Goal: Use online tool/utility: Utilize a website feature to perform a specific function

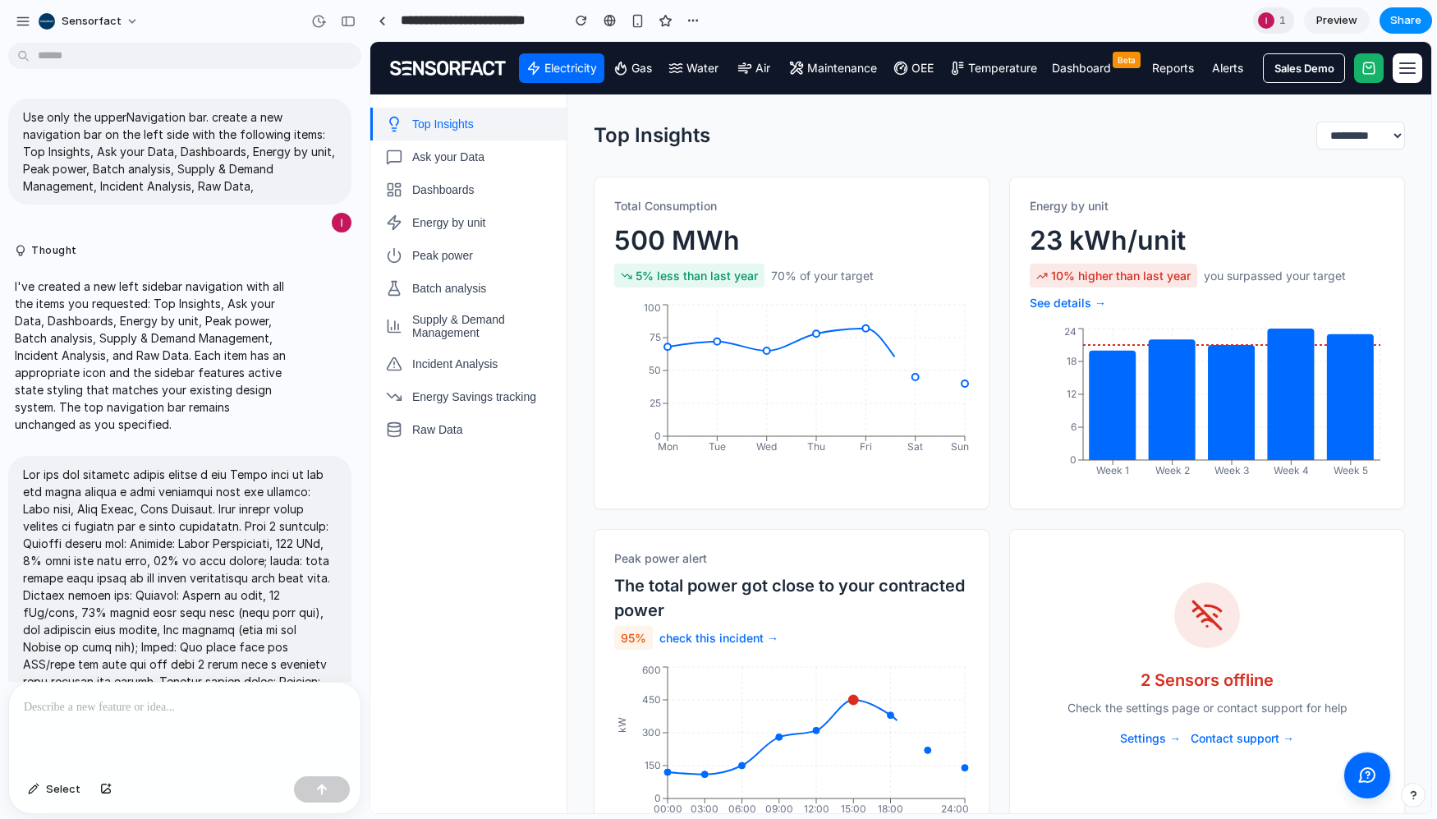
scroll to position [5532, 0]
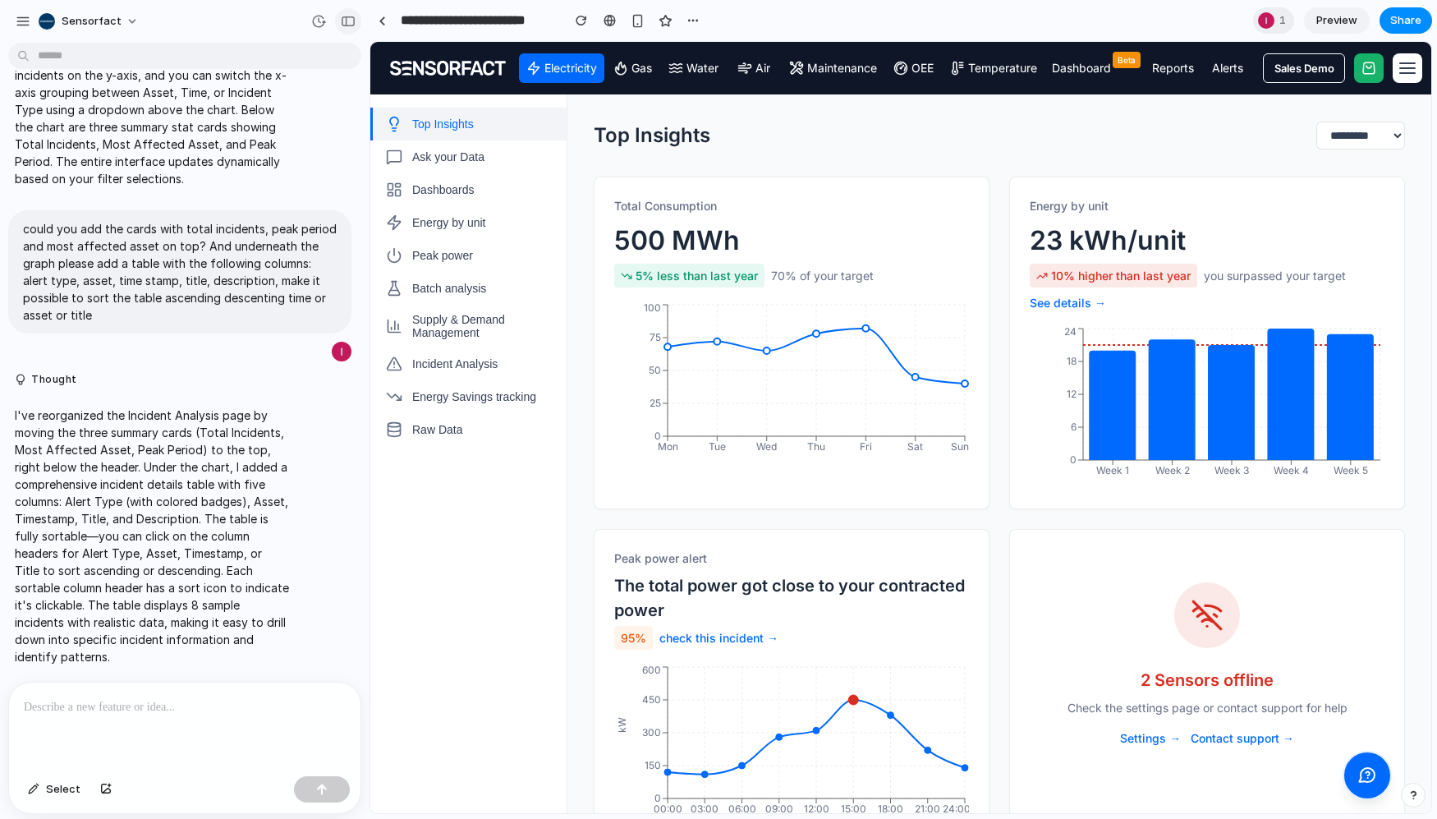
click at [348, 16] on div "button" at bounding box center [348, 21] width 15 height 11
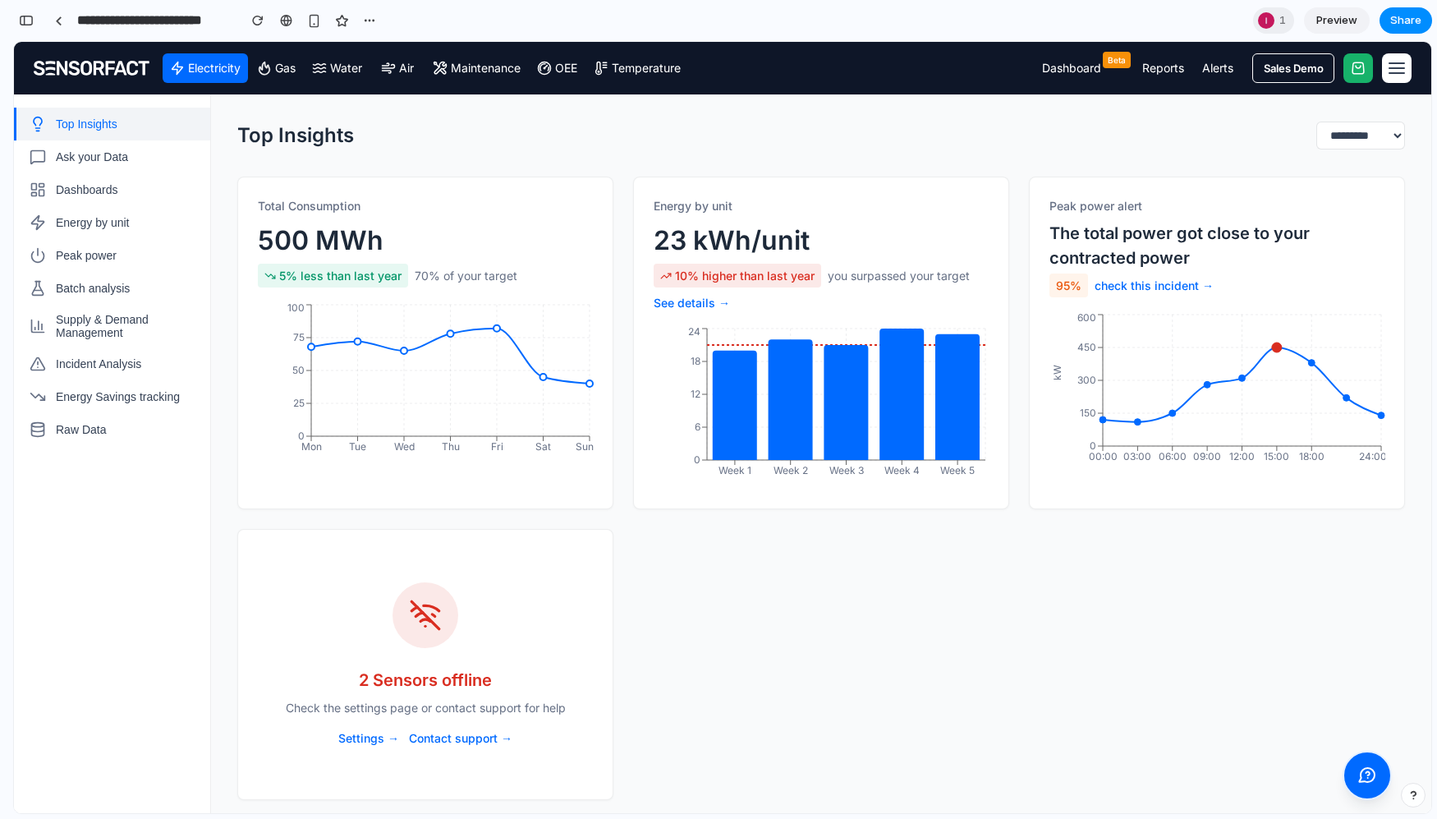
click at [90, 126] on span "Top Insights" at bounding box center [87, 123] width 62 height 13
click at [81, 162] on span "Ask your Data" at bounding box center [92, 156] width 72 height 13
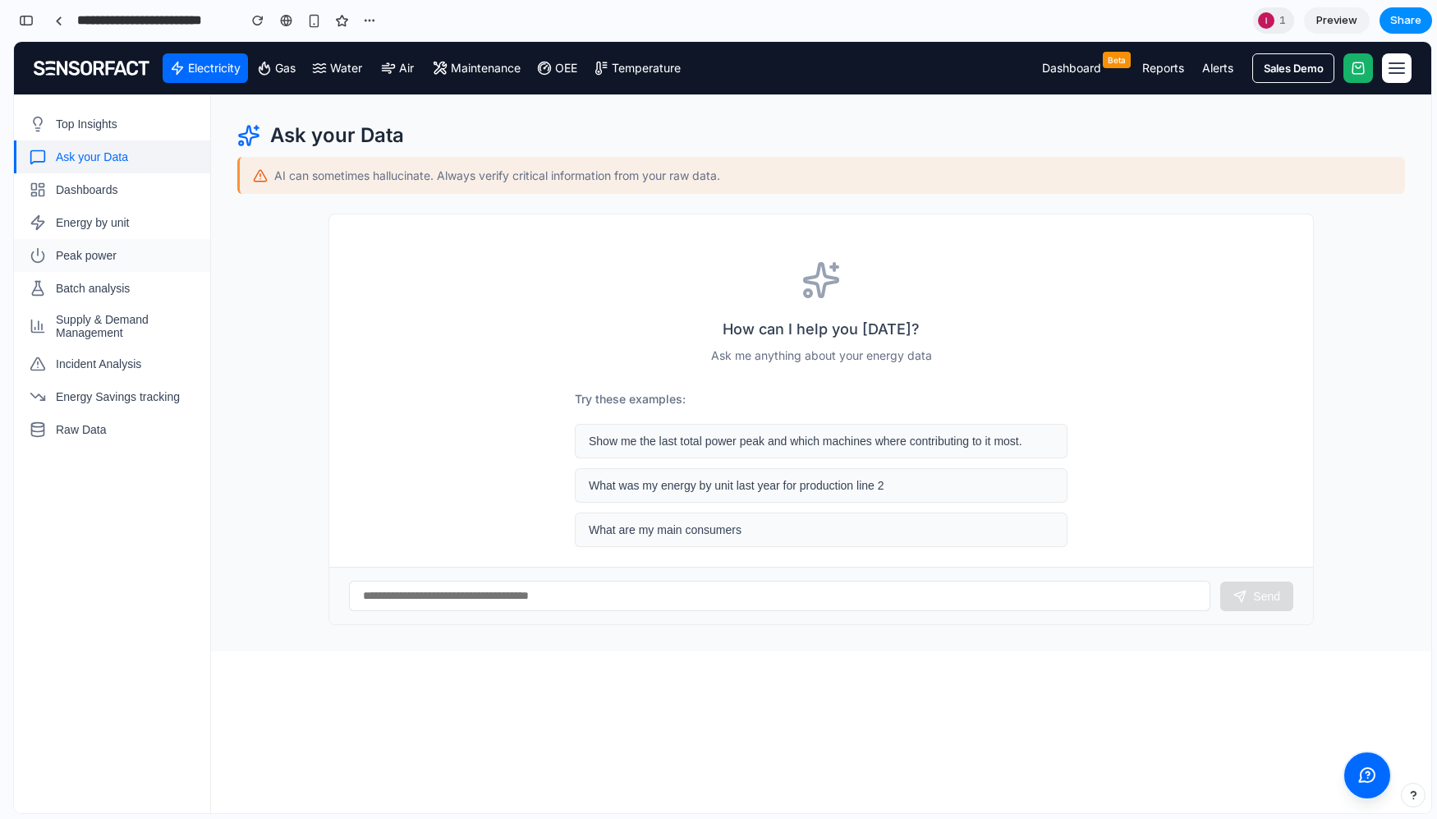
click at [60, 257] on span "Peak power" at bounding box center [86, 255] width 61 height 13
select select "**********"
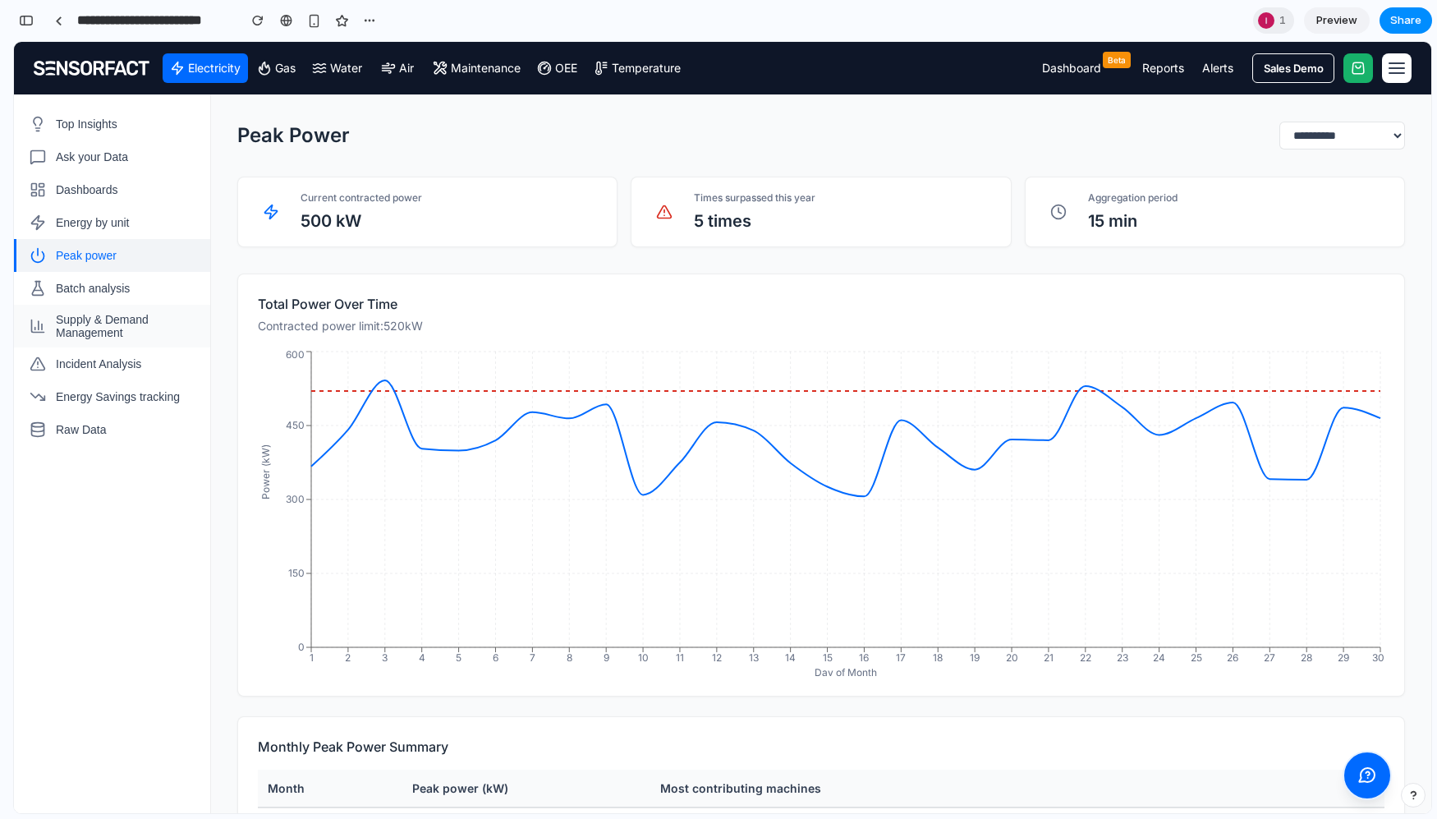
click at [59, 325] on span "Supply & Demand Management" at bounding box center [126, 326] width 141 height 26
